Goal: Task Accomplishment & Management: Use online tool/utility

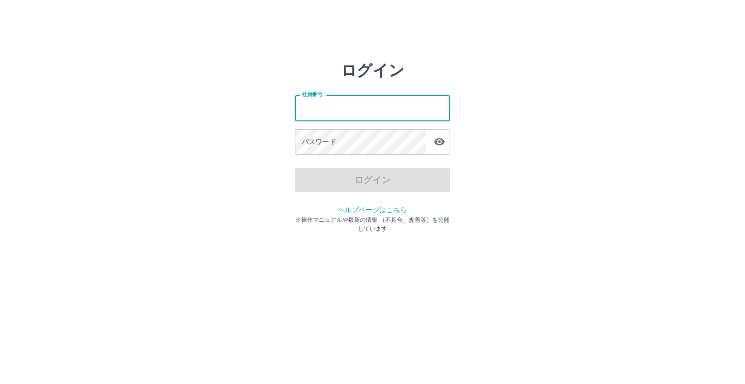
click at [362, 115] on input "社員番号" at bounding box center [372, 108] width 155 height 26
type input "*******"
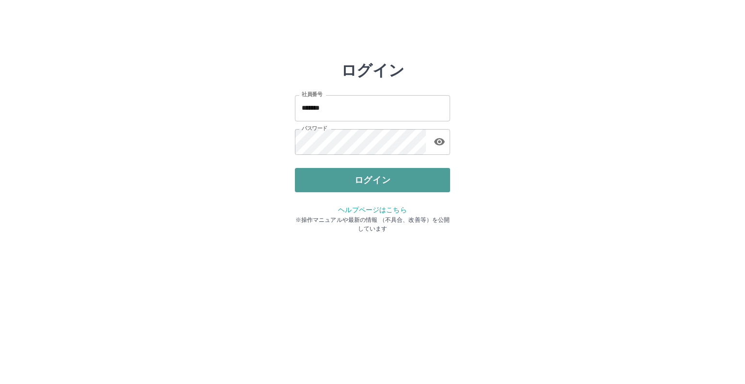
click at [314, 186] on button "ログイン" at bounding box center [372, 180] width 155 height 24
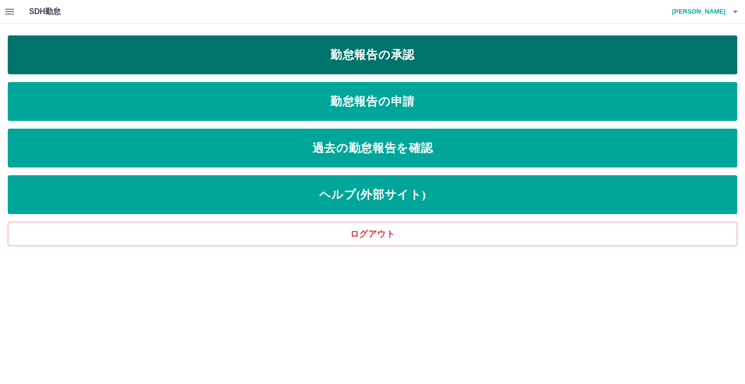
click at [322, 52] on link "勤怠報告の承認" at bounding box center [373, 54] width 730 height 39
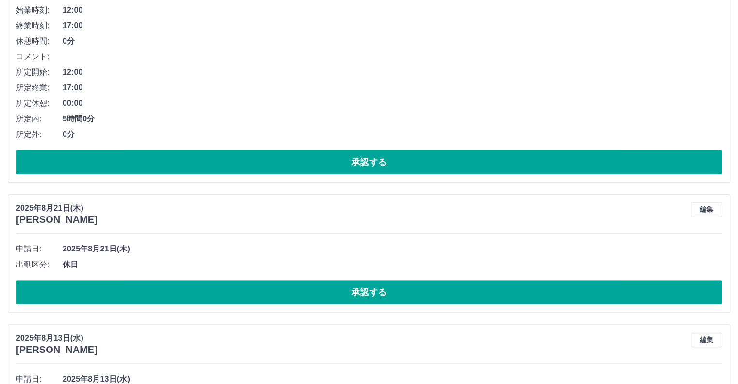
scroll to position [1060, 0]
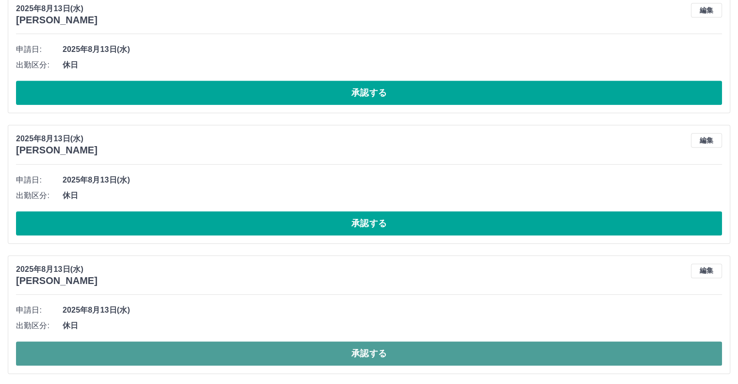
click at [607, 347] on button "承認する" at bounding box center [369, 353] width 706 height 24
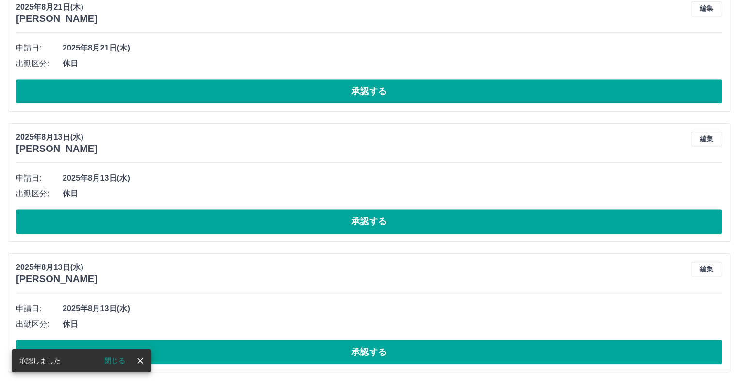
scroll to position [930, 0]
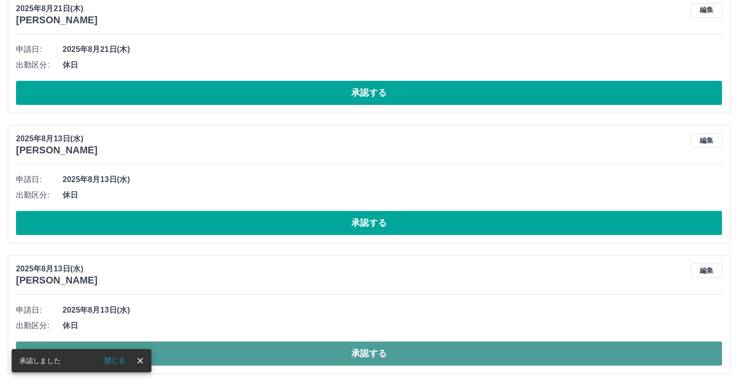
click at [540, 348] on button "承認する" at bounding box center [369, 353] width 706 height 24
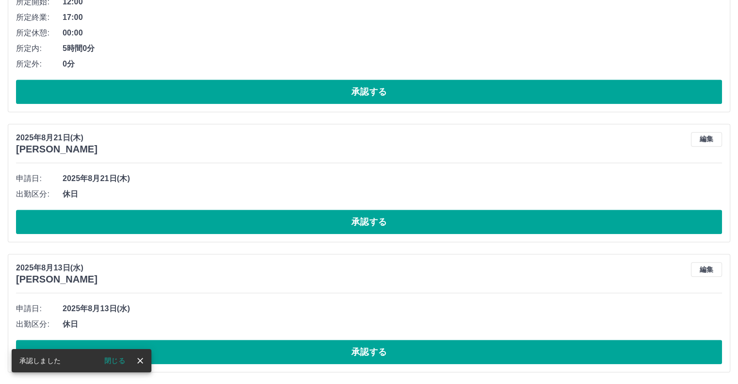
scroll to position [800, 0]
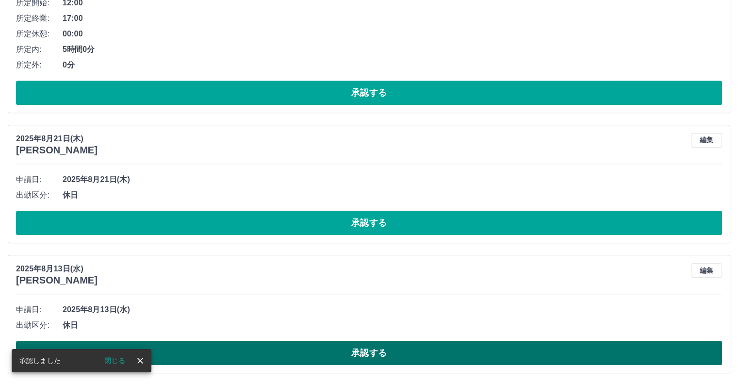
click at [440, 347] on button "承認する" at bounding box center [369, 353] width 706 height 24
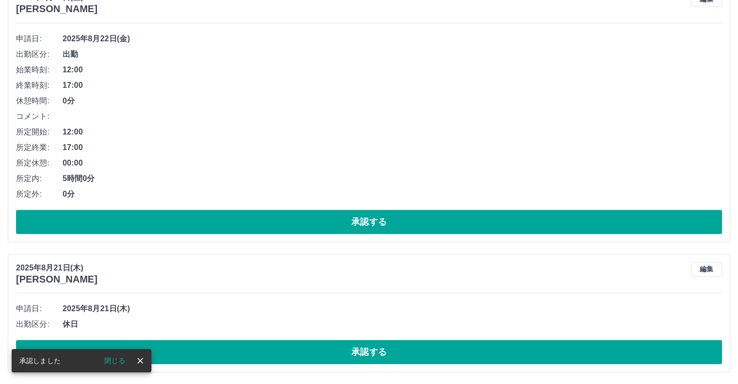
scroll to position [670, 0]
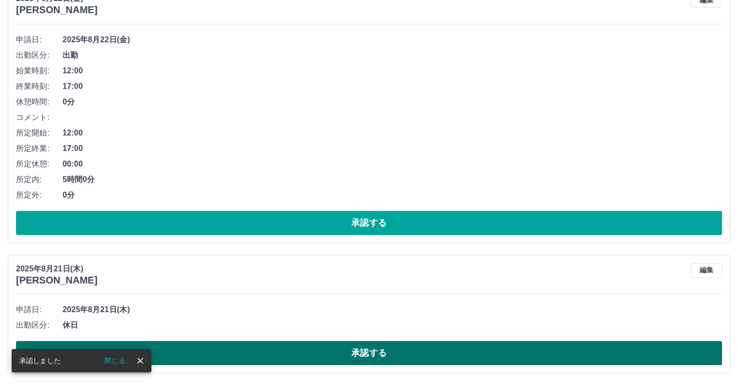
click at [434, 341] on div "申請日: [DATE] 出勤区分: 休日 承認する" at bounding box center [369, 333] width 706 height 63
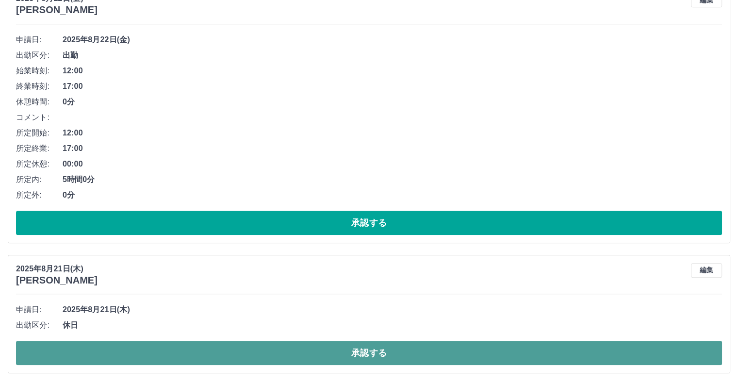
click at [435, 344] on button "承認する" at bounding box center [369, 353] width 706 height 24
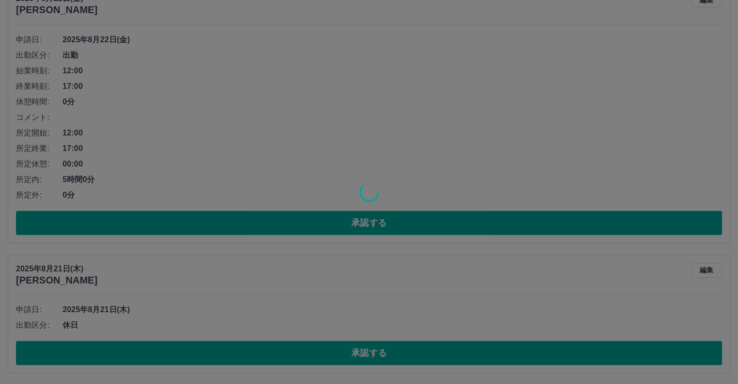
scroll to position [540, 0]
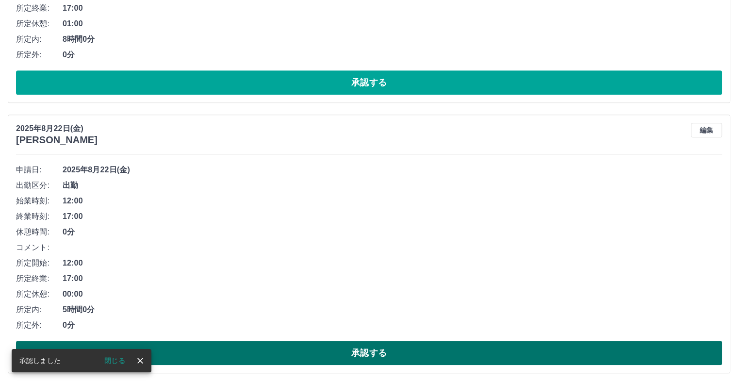
click at [517, 353] on button "承認する" at bounding box center [369, 353] width 706 height 24
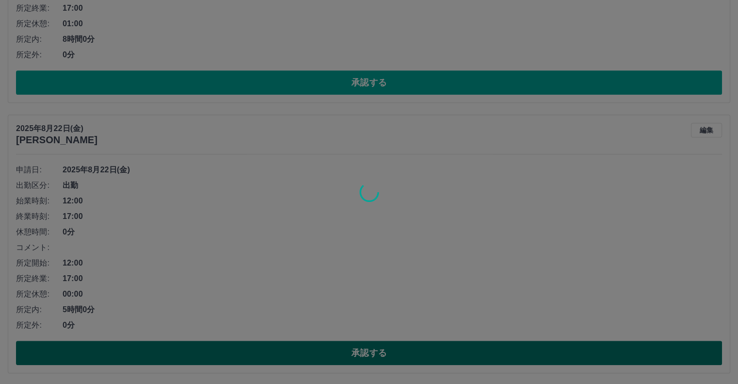
scroll to position [270, 0]
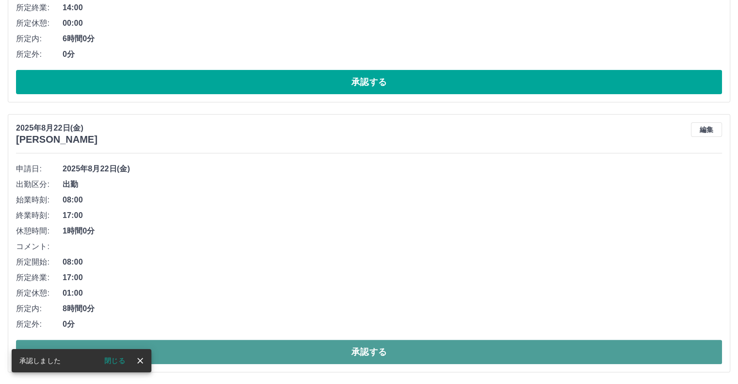
click at [447, 345] on button "承認する" at bounding box center [369, 352] width 706 height 24
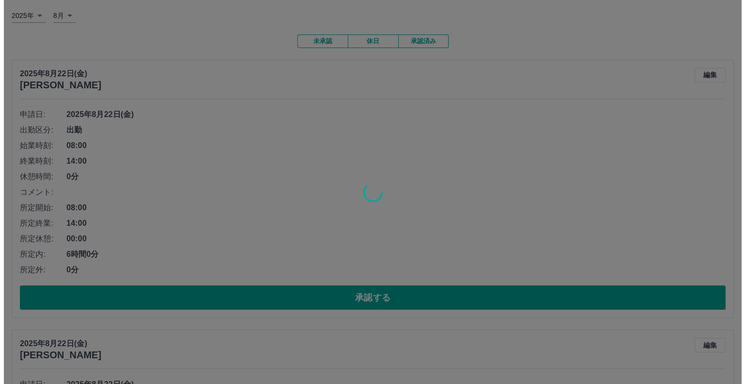
scroll to position [0, 0]
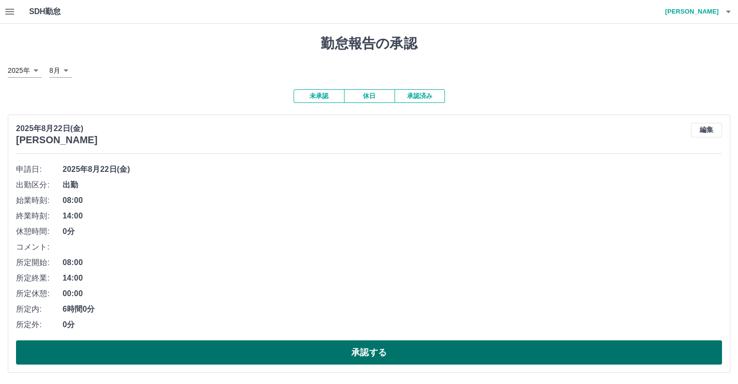
click at [144, 356] on button "承認する" at bounding box center [369, 352] width 706 height 24
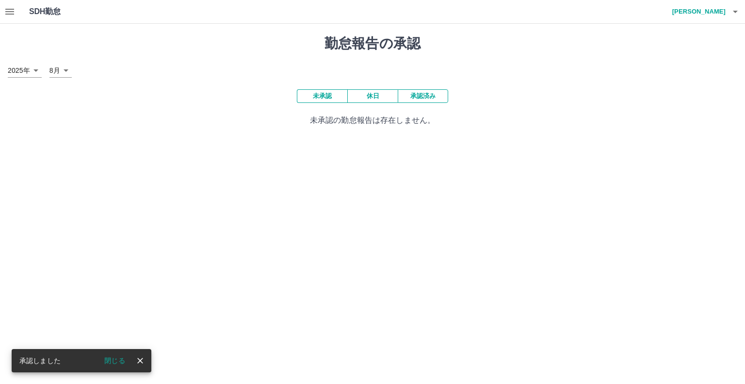
click at [718, 14] on h4 "[PERSON_NAME]" at bounding box center [697, 11] width 58 height 23
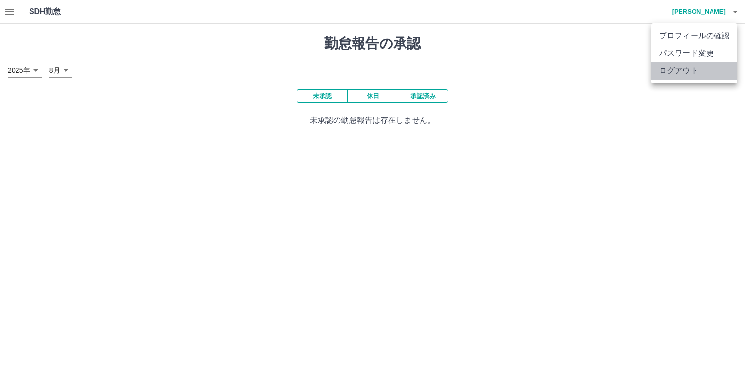
click at [690, 69] on li "ログアウト" at bounding box center [695, 70] width 86 height 17
